Goal: Information Seeking & Learning: Find specific page/section

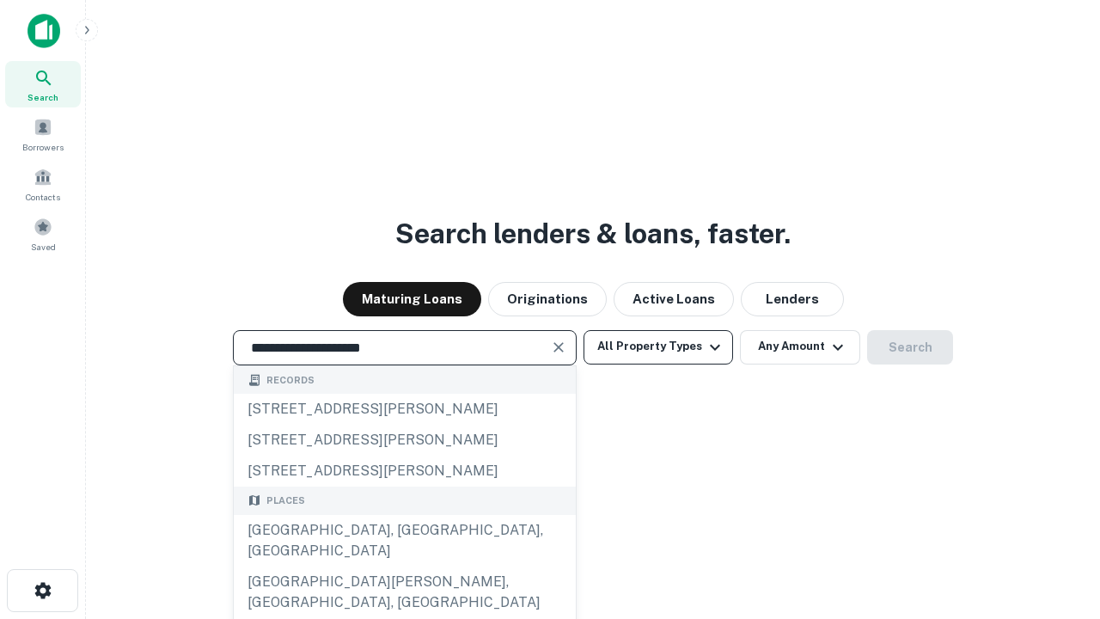
click at [404, 566] on div "[GEOGRAPHIC_DATA], [GEOGRAPHIC_DATA], [GEOGRAPHIC_DATA]" at bounding box center [405, 541] width 342 height 52
click at [658, 346] on button "All Property Types" at bounding box center [658, 347] width 150 height 34
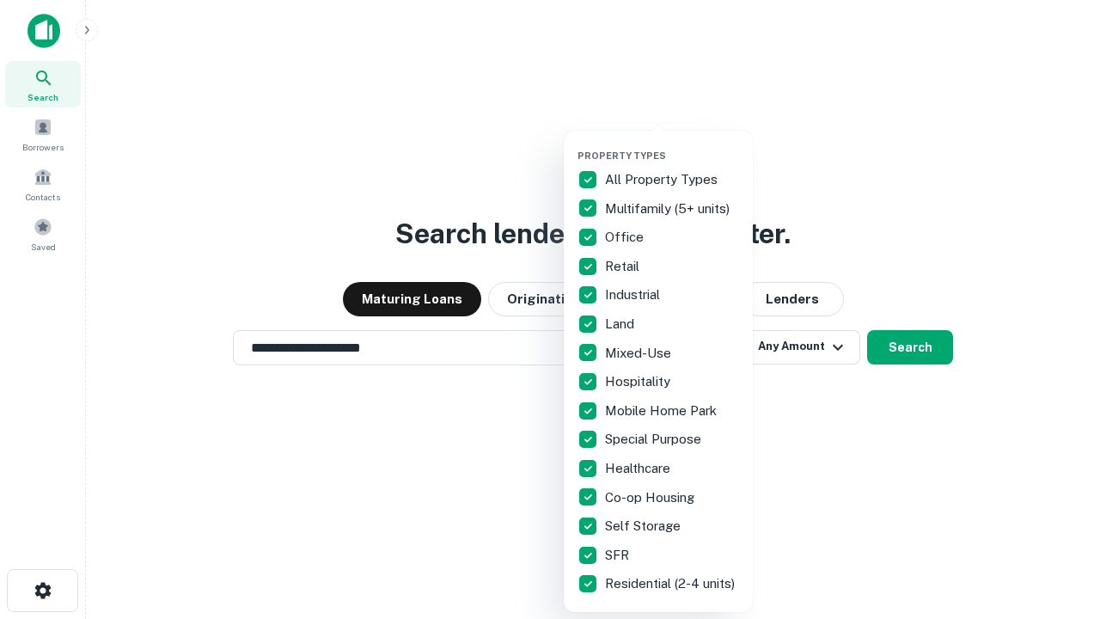
type input "**********"
click at [672, 144] on button "button" at bounding box center [671, 144] width 189 height 1
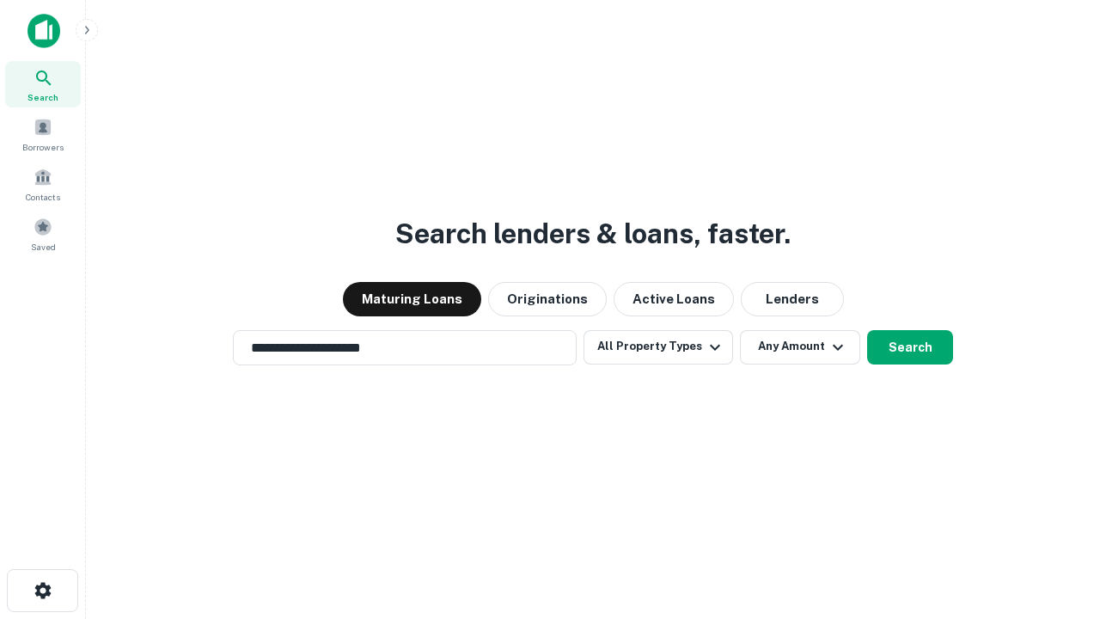
scroll to position [10, 207]
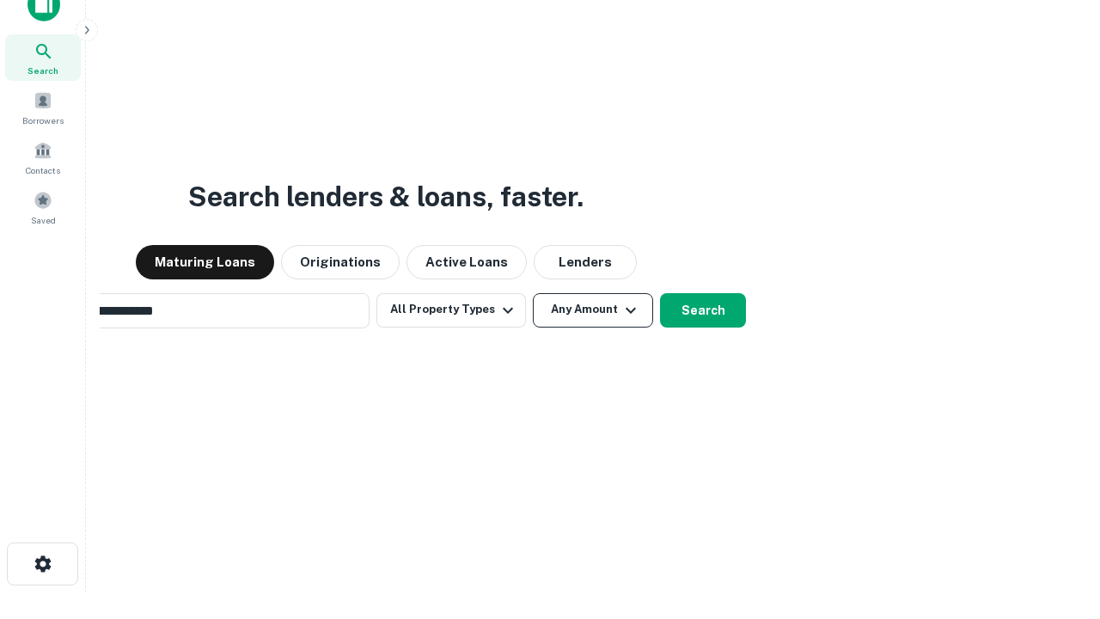
click at [533, 293] on button "Any Amount" at bounding box center [593, 310] width 120 height 34
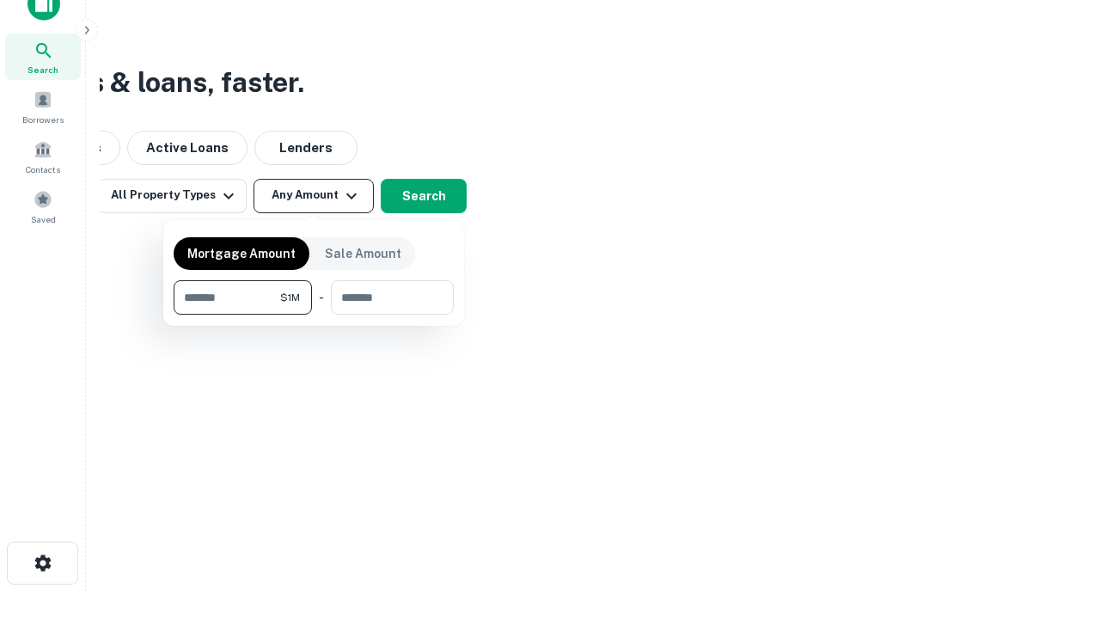
type input "*******"
click at [314, 314] on button "button" at bounding box center [314, 314] width 280 height 1
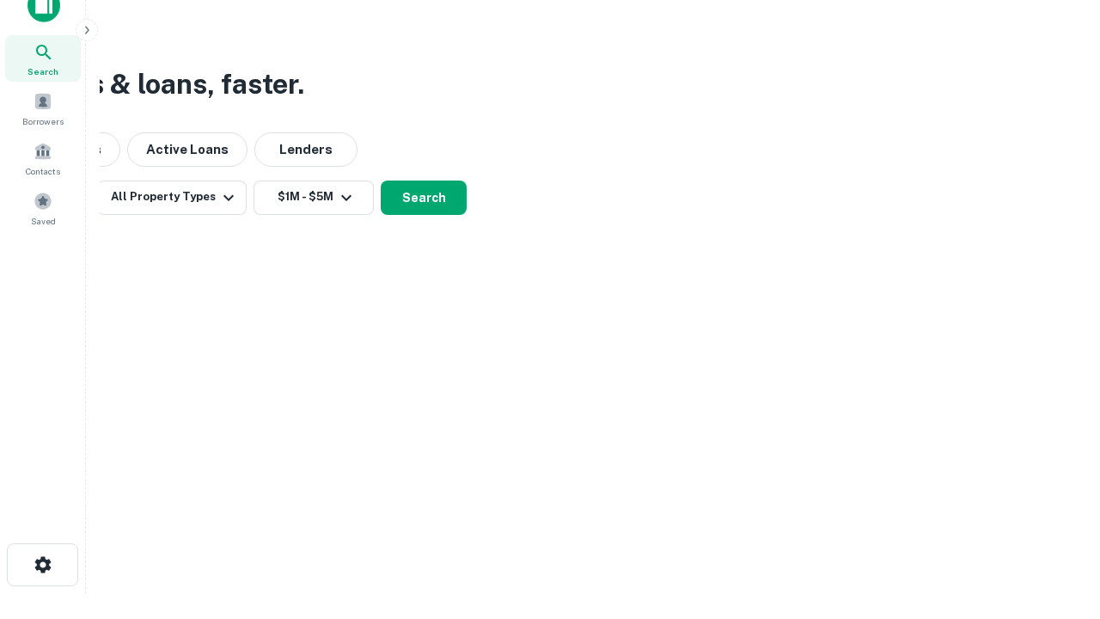
scroll to position [10, 317]
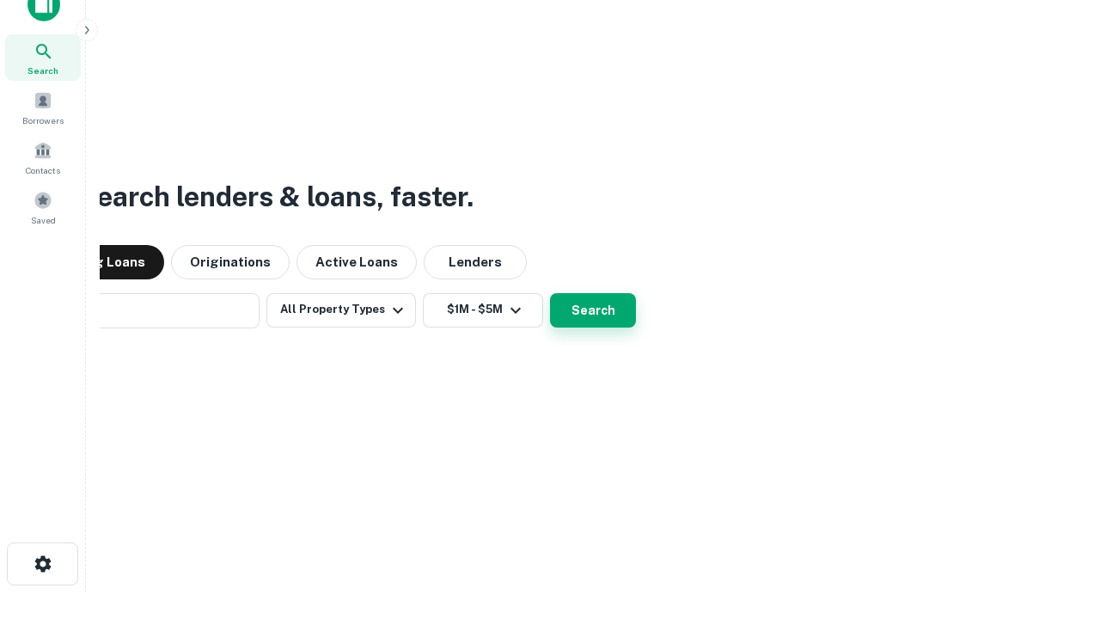
click at [550, 293] on button "Search" at bounding box center [593, 310] width 86 height 34
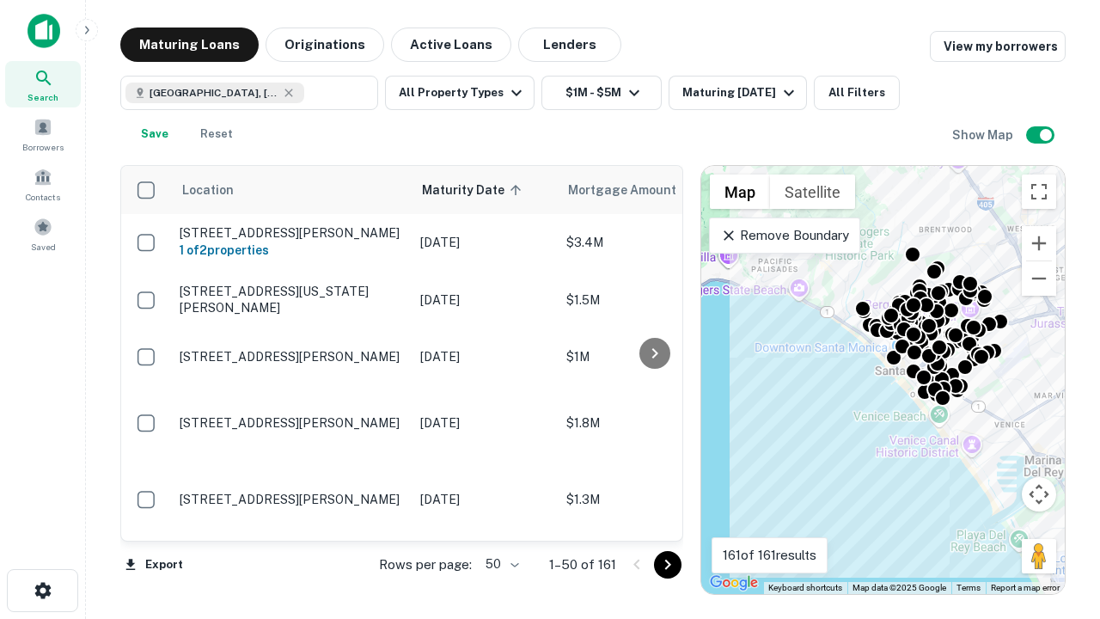
click at [499, 564] on body "Search Borrowers Contacts Saved Maturing Loans Originations Active Loans Lender…" at bounding box center [550, 309] width 1100 height 619
click at [500, 521] on li "25" at bounding box center [500, 520] width 50 height 31
